Goal: Check status: Check status

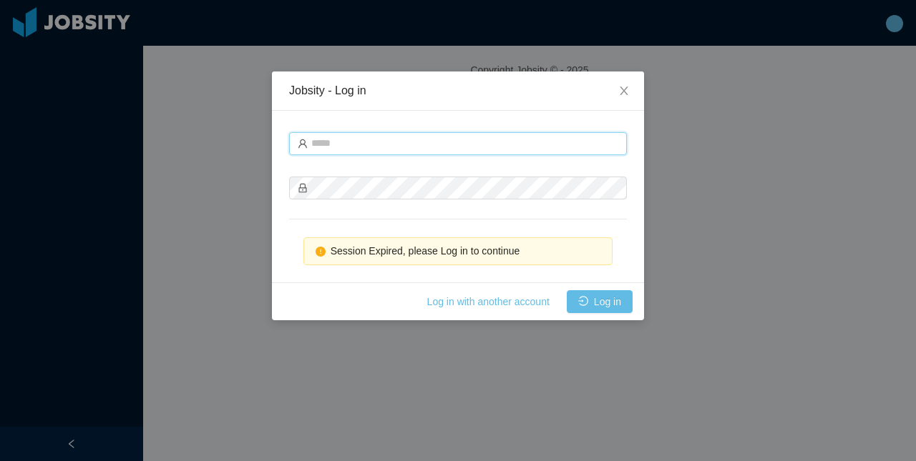
click at [542, 152] on input "text" at bounding box center [458, 143] width 338 height 23
type input "**********"
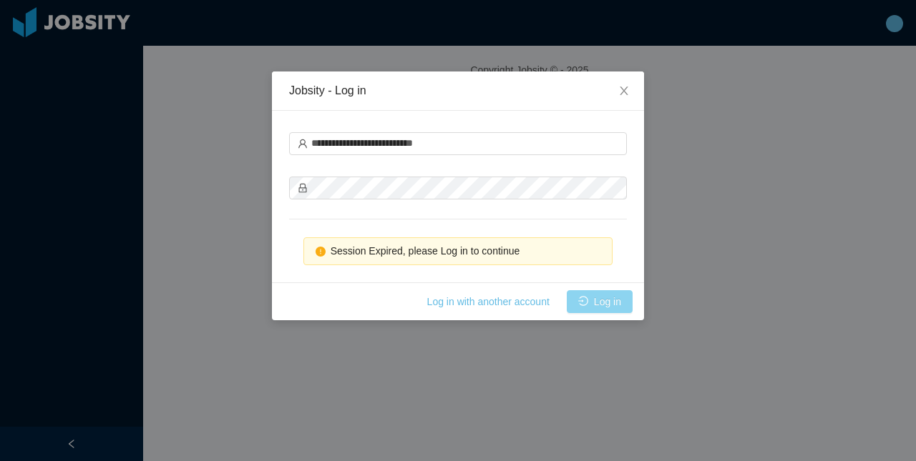
click at [583, 301] on button "Log in" at bounding box center [600, 301] width 66 height 23
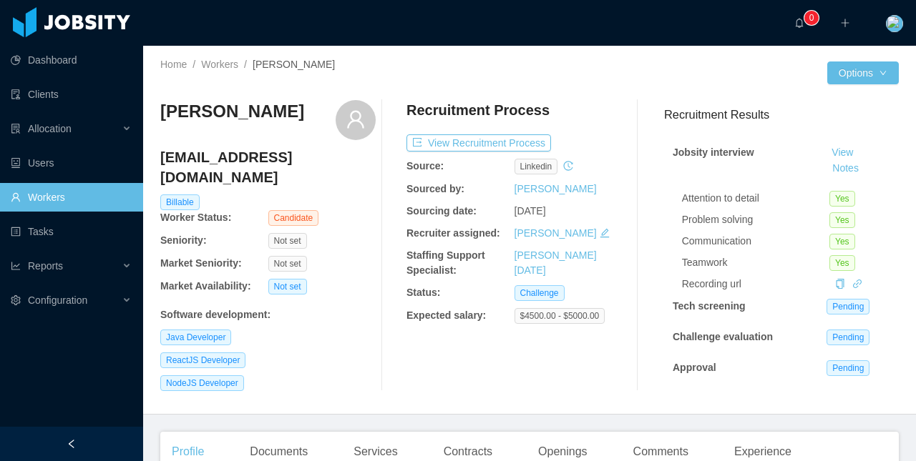
click at [267, 162] on h4 "matheusluciox@gmail.com" at bounding box center [267, 167] width 215 height 40
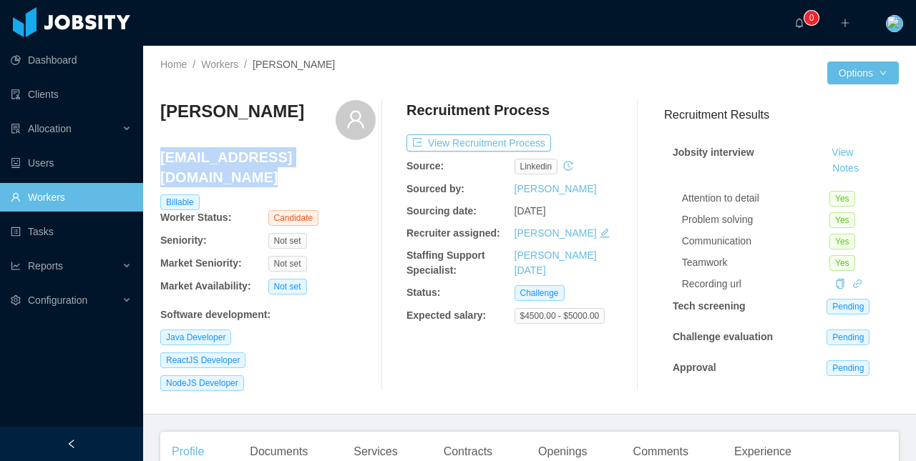
click at [267, 162] on h4 "matheusluciox@gmail.com" at bounding box center [267, 167] width 215 height 40
copy h4 "matheusluciox@gmail.com"
click at [493, 145] on button "View Recruitment Process" at bounding box center [478, 143] width 145 height 17
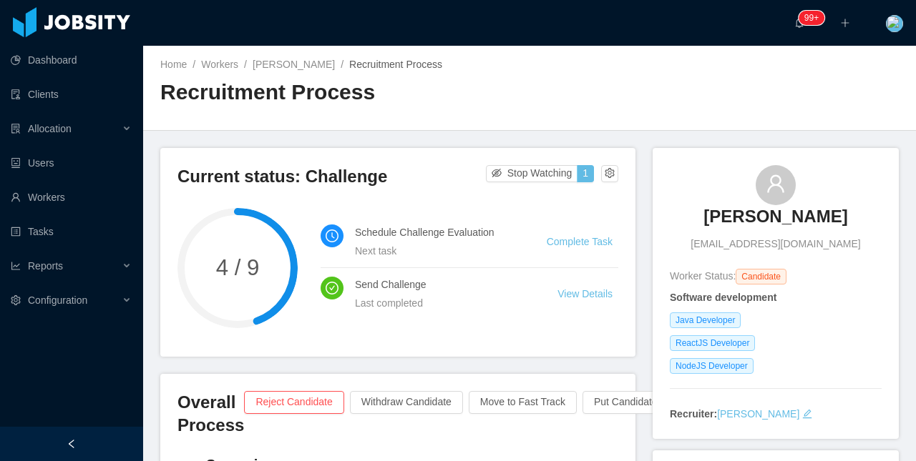
drag, startPoint x: 707, startPoint y: 179, endPoint x: 756, endPoint y: 189, distance: 50.4
click at [785, 197] on div "Matheus Lúcio matheusluciox@gmail.com" at bounding box center [776, 208] width 212 height 87
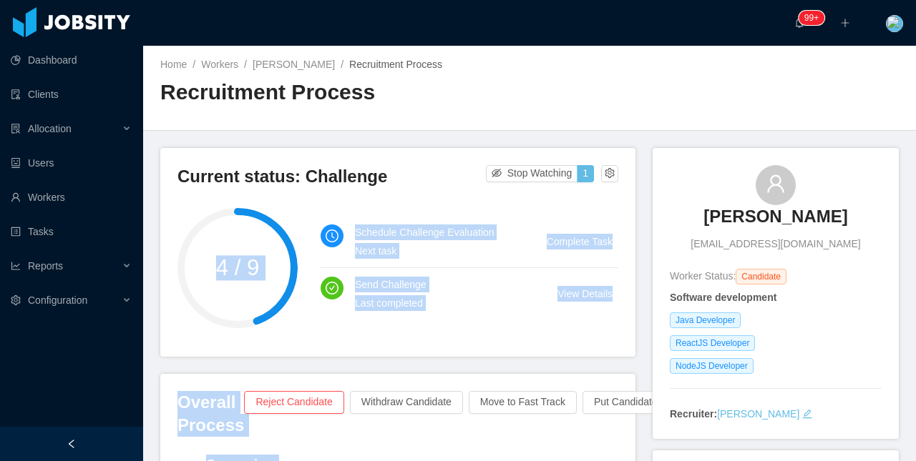
drag, startPoint x: 607, startPoint y: 150, endPoint x: 699, endPoint y: 181, distance: 96.6
click at [703, 176] on div "Matheus Lúcio matheusluciox@gmail.com" at bounding box center [776, 208] width 212 height 87
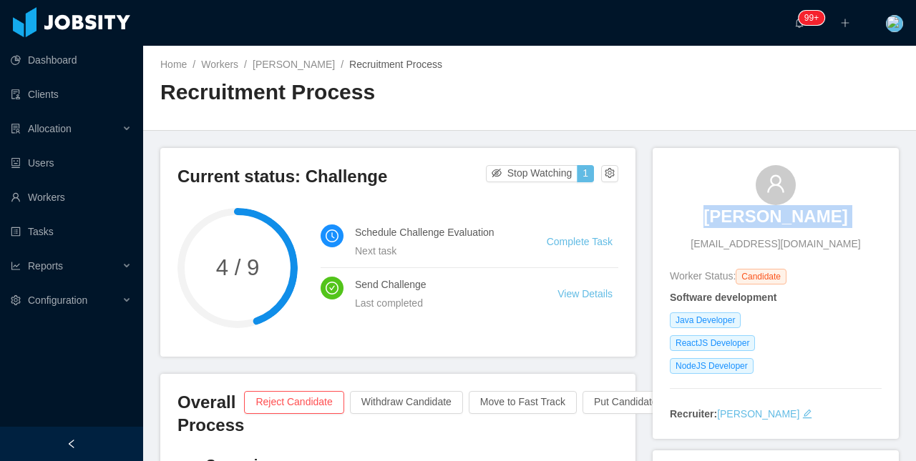
drag, startPoint x: 743, startPoint y: 213, endPoint x: 762, endPoint y: 52, distance: 161.3
click at [818, 210] on div "Matheus Lúcio matheusluciox@gmail.com" at bounding box center [776, 208] width 212 height 87
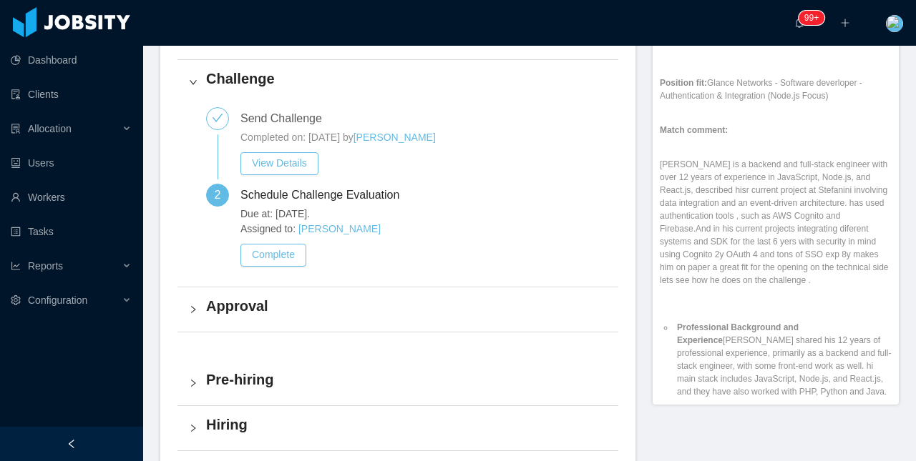
scroll to position [572, 0]
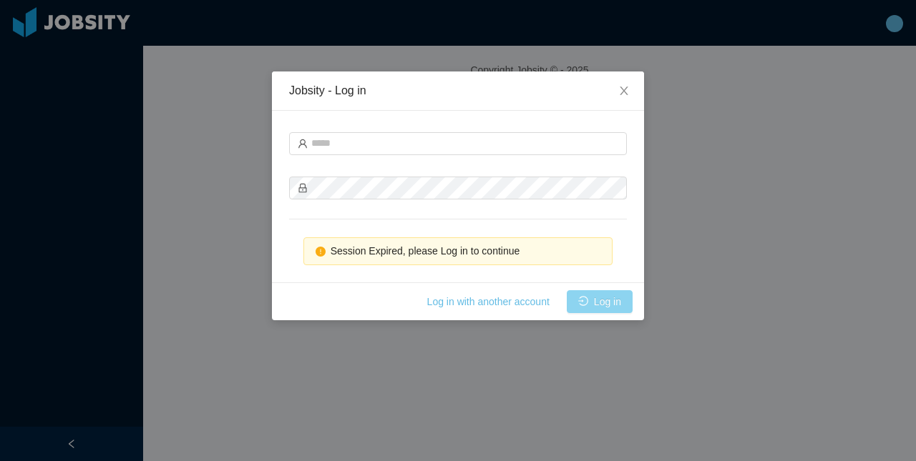
click at [606, 294] on button "Log in" at bounding box center [600, 301] width 66 height 23
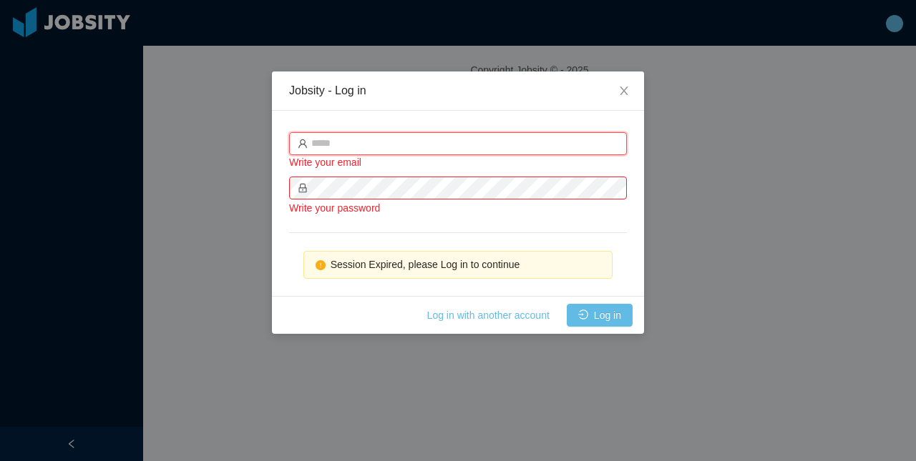
click at [479, 141] on input "text" at bounding box center [458, 143] width 338 height 23
type input "**********"
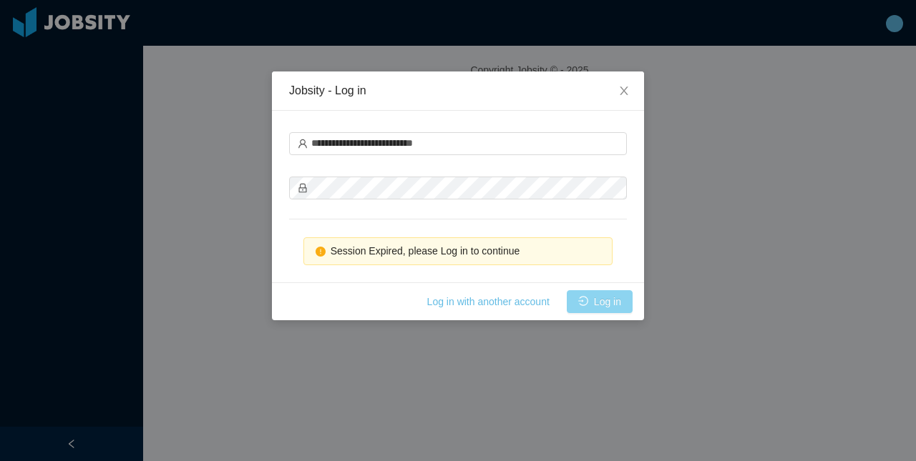
click at [621, 307] on button "Log in" at bounding box center [600, 301] width 66 height 23
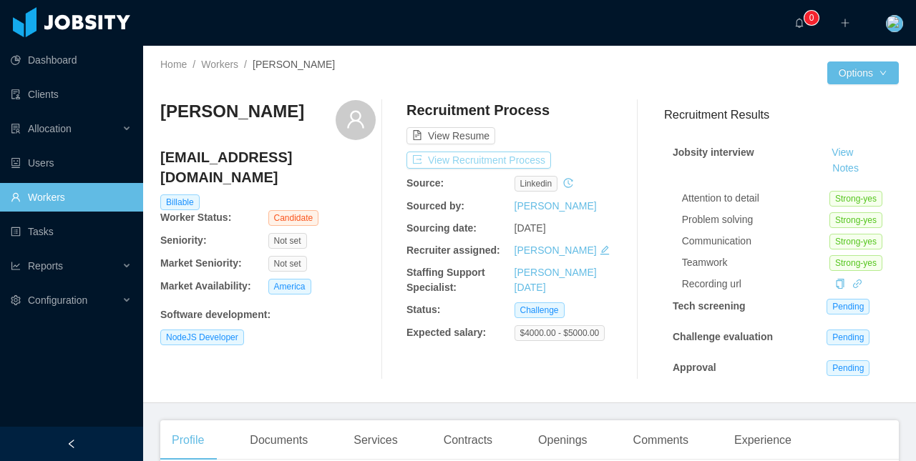
click at [474, 153] on button "View Recruitment Process" at bounding box center [478, 160] width 145 height 17
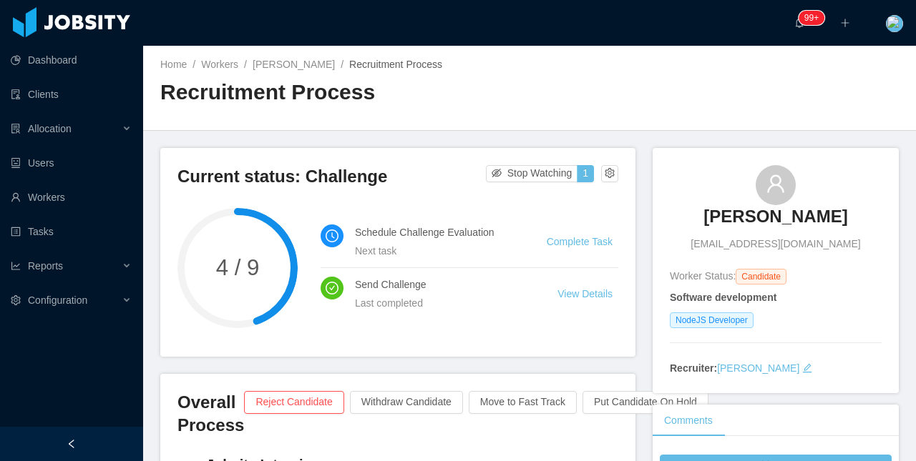
click at [740, 241] on span "[EMAIL_ADDRESS][DOMAIN_NAME]" at bounding box center [775, 244] width 170 height 15
copy span "[EMAIL_ADDRESS][DOMAIN_NAME]"
click at [685, 198] on div "[PERSON_NAME] [PERSON_NAME][EMAIL_ADDRESS][DOMAIN_NAME]" at bounding box center [776, 208] width 212 height 87
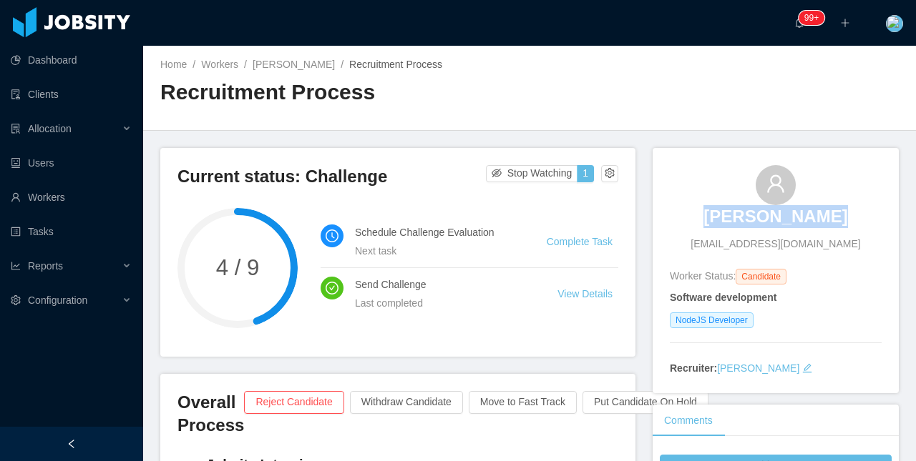
copy h3 "[PERSON_NAME]"
drag, startPoint x: 688, startPoint y: 197, endPoint x: 835, endPoint y: 213, distance: 148.2
click at [835, 213] on div "[PERSON_NAME] [PERSON_NAME][EMAIL_ADDRESS][DOMAIN_NAME]" at bounding box center [776, 208] width 212 height 87
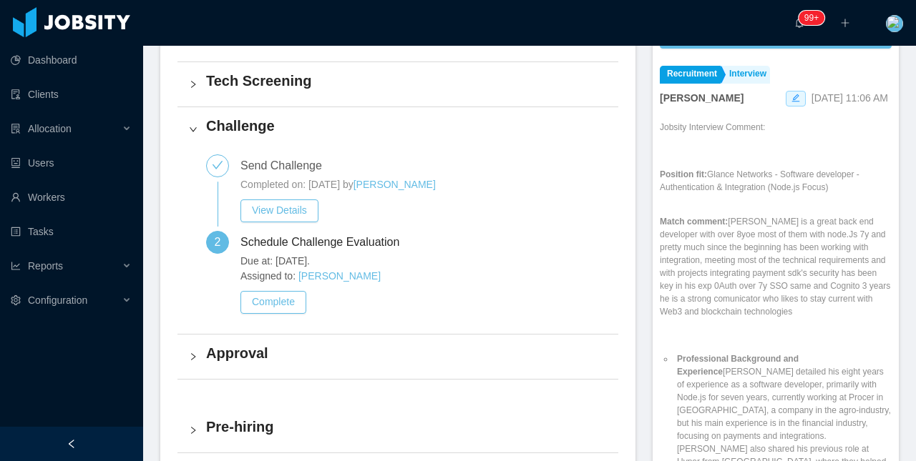
scroll to position [72, 0]
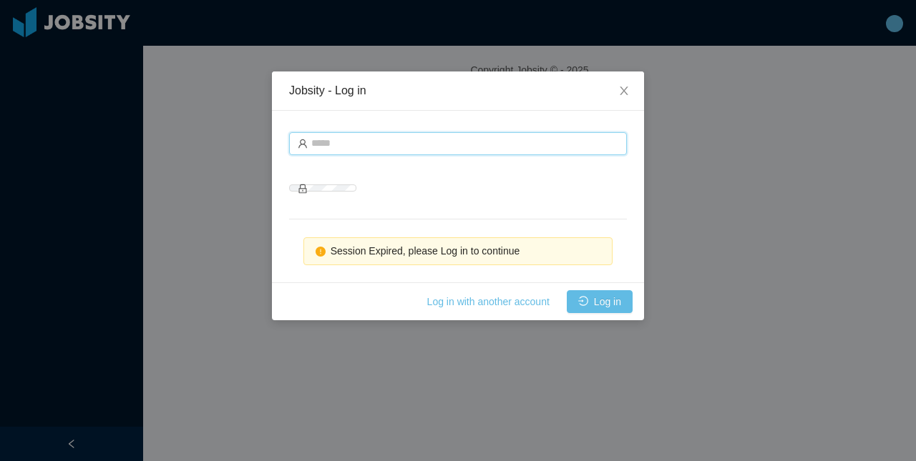
click at [481, 148] on input "text" at bounding box center [458, 143] width 338 height 23
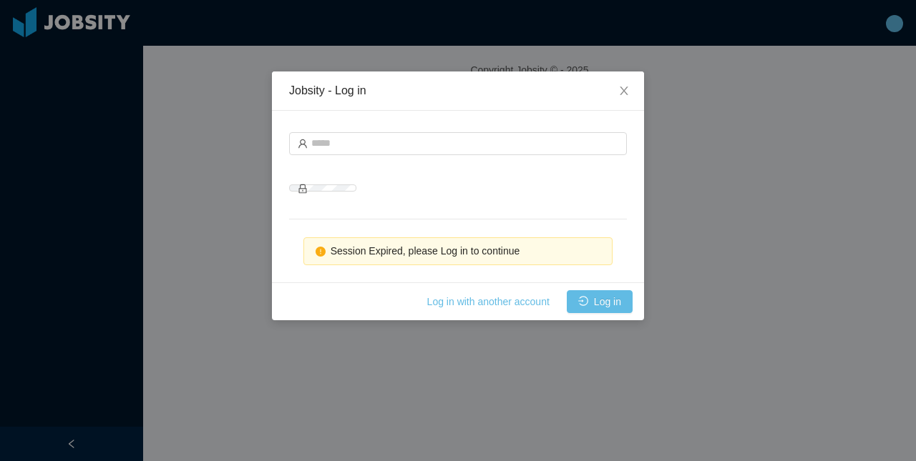
click at [458, 129] on div at bounding box center [458, 142] width 338 height 29
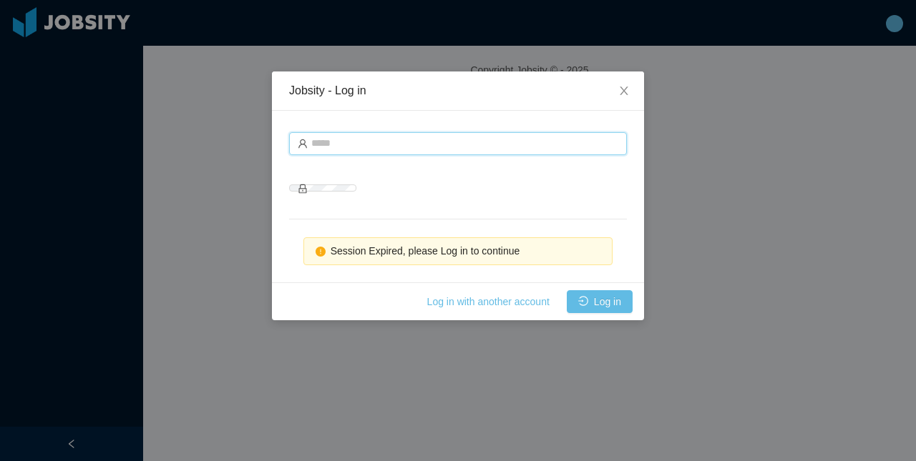
click at [444, 142] on input "text" at bounding box center [458, 143] width 338 height 23
type input "**********"
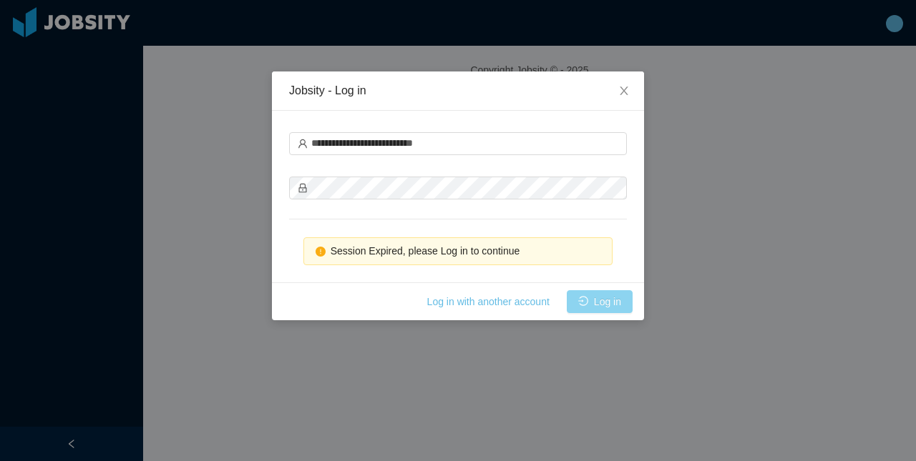
click at [605, 304] on button "Log in" at bounding box center [600, 301] width 66 height 23
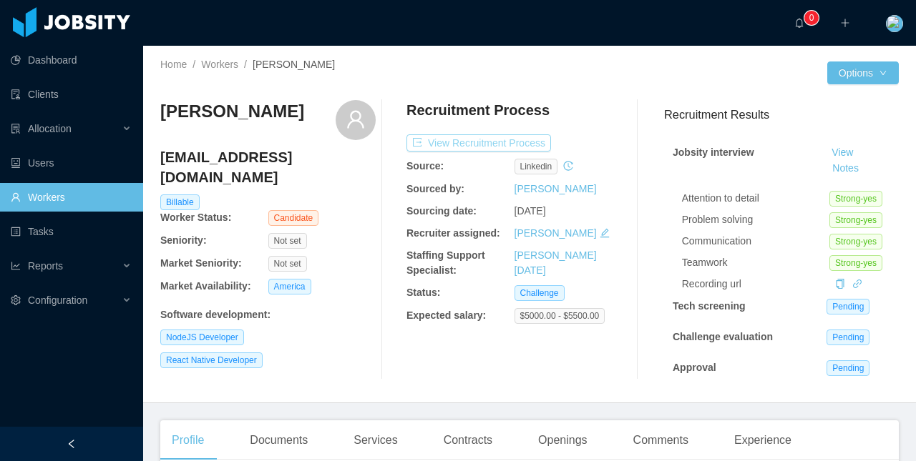
click at [489, 142] on button "View Recruitment Process" at bounding box center [478, 143] width 145 height 17
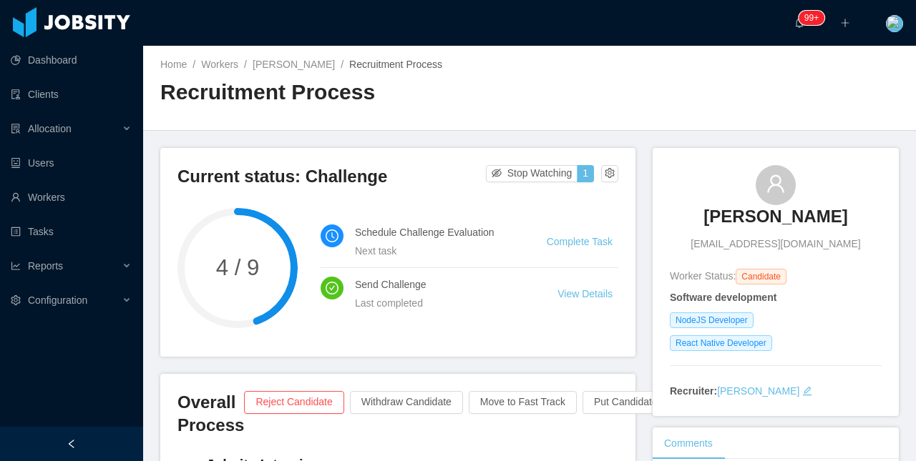
click at [768, 240] on span "ochoalopezalfredo@gmail.com" at bounding box center [775, 244] width 170 height 15
copy span "ochoalopezalfredo@gmail.com"
click at [705, 190] on div "Alfredo Ochoa ochoalopezalfredo@gmail.com" at bounding box center [776, 208] width 212 height 87
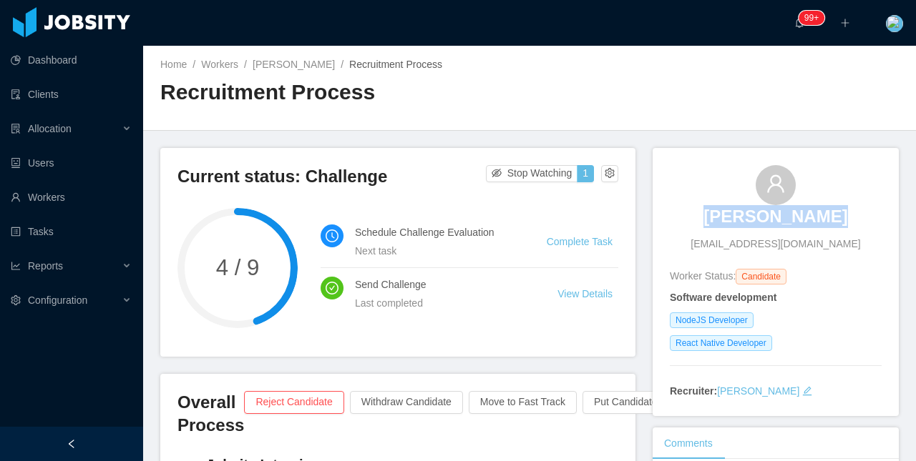
copy h3 "Alfredo Ochoa"
drag, startPoint x: 699, startPoint y: 195, endPoint x: 865, endPoint y: 199, distance: 166.0
click at [865, 199] on div "Alfredo Ochoa ochoalopezalfredo@gmail.com" at bounding box center [776, 208] width 212 height 87
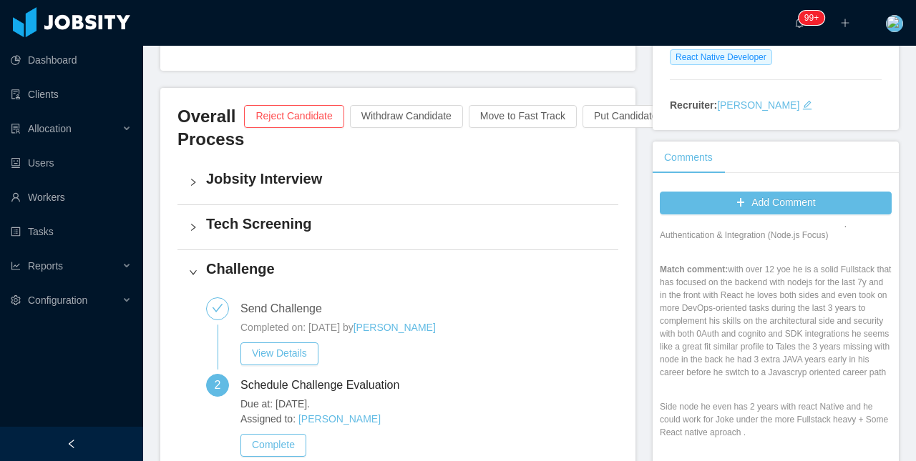
scroll to position [143, 0]
